Goal: Task Accomplishment & Management: Use online tool/utility

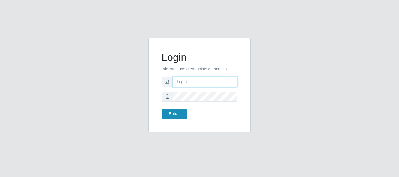
type input "[PERSON_NAME]"
click at [179, 109] on form "Login Informe suas credenciais de acesso [PERSON_NAME] Entrar" at bounding box center [199, 85] width 76 height 68
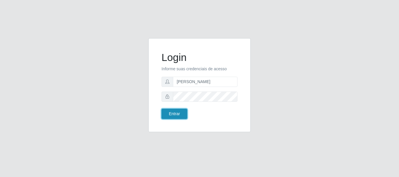
click at [174, 113] on button "Entrar" at bounding box center [174, 114] width 26 height 10
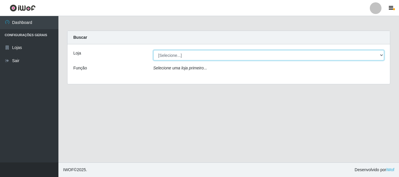
click at [186, 53] on select "[Selecione...] Bemais Supermercados - [GEOGRAPHIC_DATA]" at bounding box center [268, 55] width 231 height 10
select select "249"
click at [153, 50] on select "[Selecione...] Bemais Supermercados - [GEOGRAPHIC_DATA]" at bounding box center [268, 55] width 231 height 10
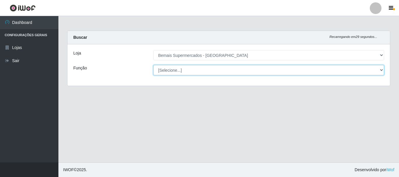
click at [188, 69] on select "[Selecione...] ASG ASG + ASG ++ Auxiliar de Depósito Auxiliar de Depósito + Aux…" at bounding box center [268, 70] width 231 height 10
click at [153, 65] on select "[Selecione...] ASG ASG + ASG ++ Auxiliar de Depósito Auxiliar de Depósito + Aux…" at bounding box center [268, 70] width 231 height 10
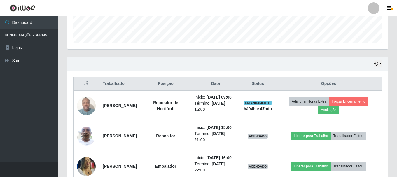
scroll to position [175, 0]
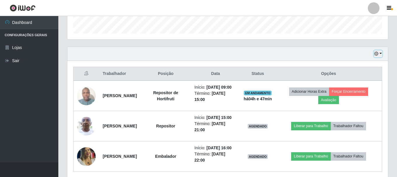
click at [376, 54] on icon "button" at bounding box center [376, 54] width 4 height 4
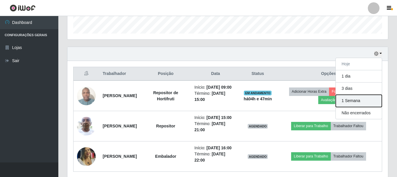
click at [350, 101] on button "1 Semana" at bounding box center [359, 101] width 46 height 12
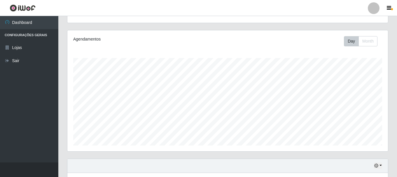
scroll to position [0, 0]
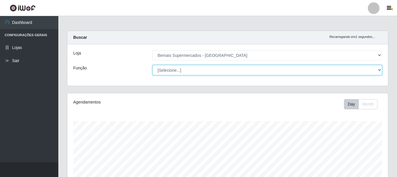
click at [190, 70] on select "[Selecione...] ASG ASG + ASG ++ Auxiliar de Depósito Auxiliar de Depósito + Aux…" at bounding box center [268, 70] width 230 height 10
click at [153, 65] on select "[Selecione...] ASG ASG + ASG ++ Auxiliar de Depósito Auxiliar de Depósito + Aux…" at bounding box center [268, 70] width 230 height 10
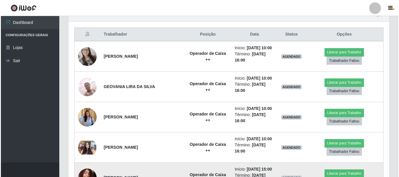
scroll to position [204, 0]
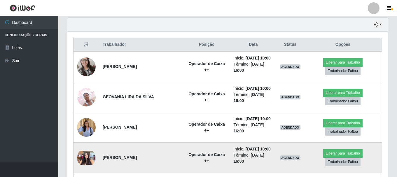
click at [83, 151] on img at bounding box center [86, 158] width 19 height 14
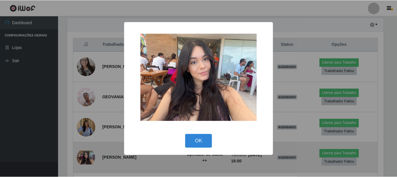
scroll to position [121, 318]
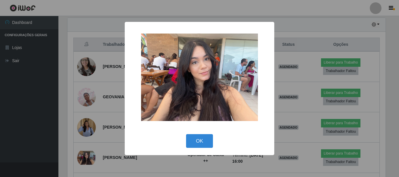
click at [83, 137] on div "× OK Cancel" at bounding box center [199, 88] width 399 height 177
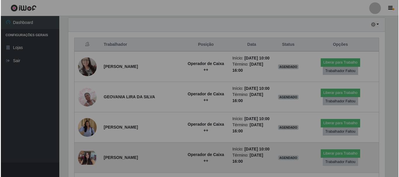
scroll to position [121, 321]
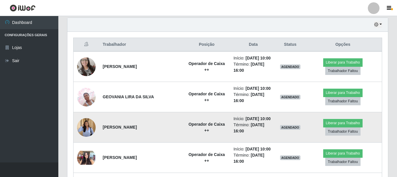
click at [83, 121] on img at bounding box center [86, 127] width 19 height 24
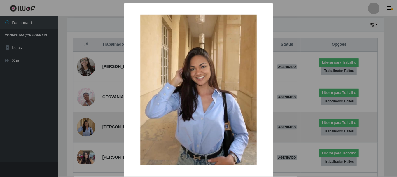
scroll to position [121, 318]
click at [83, 121] on div "× OK Cancel" at bounding box center [199, 88] width 399 height 177
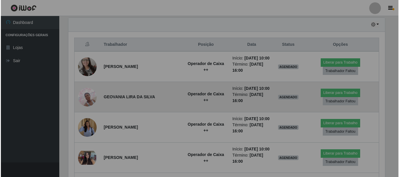
scroll to position [121, 321]
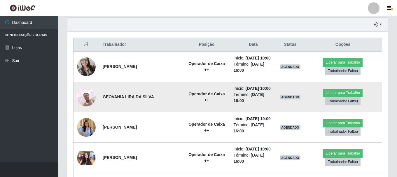
click at [87, 88] on img at bounding box center [86, 97] width 19 height 25
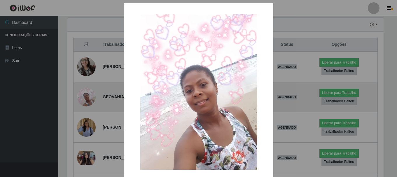
scroll to position [121, 318]
click at [87, 88] on div "× OK Cancel" at bounding box center [199, 88] width 399 height 177
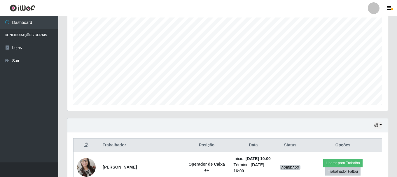
scroll to position [16, 0]
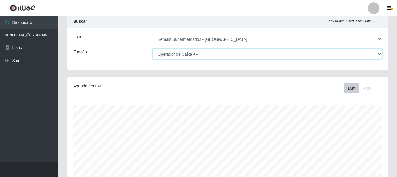
click at [188, 55] on select "[Selecione...] ASG ASG + ASG ++ Auxiliar de Depósito Auxiliar de Depósito + Aux…" at bounding box center [268, 54] width 230 height 10
click at [153, 49] on select "[Selecione...] ASG ASG + ASG ++ Auxiliar de Depósito Auxiliar de Depósito + Aux…" at bounding box center [268, 54] width 230 height 10
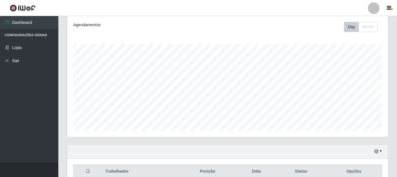
scroll to position [106, 0]
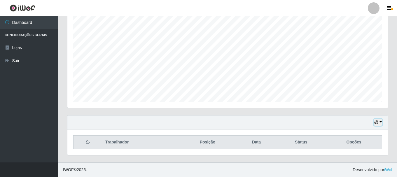
click at [379, 123] on button "button" at bounding box center [378, 122] width 8 height 7
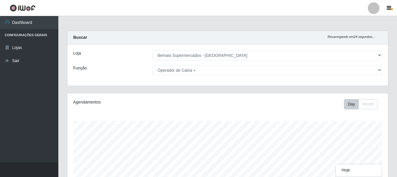
scroll to position [121, 321]
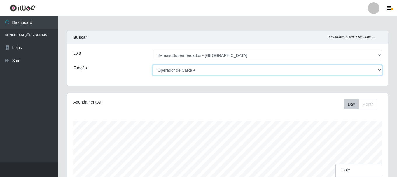
click at [214, 69] on select "[Selecione...] ASG ASG + ASG ++ Auxiliar de Depósito Auxiliar de Depósito + Aux…" at bounding box center [268, 70] width 230 height 10
select select "73"
click at [153, 65] on select "[Selecione...] ASG ASG + ASG ++ Auxiliar de Depósito Auxiliar de Depósito + Aux…" at bounding box center [268, 70] width 230 height 10
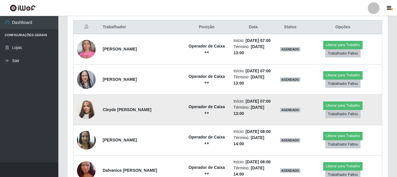
scroll to position [212, 0]
